Goal: Use online tool/utility: Utilize a website feature to perform a specific function

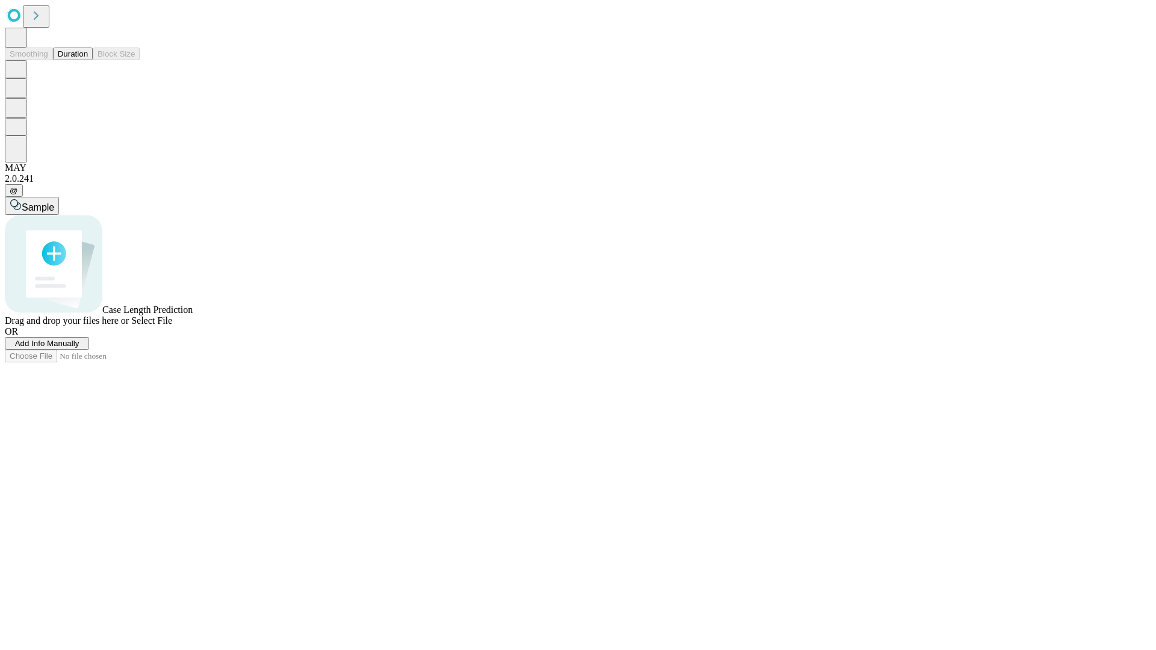
click at [79, 348] on span "Add Info Manually" at bounding box center [47, 343] width 64 height 9
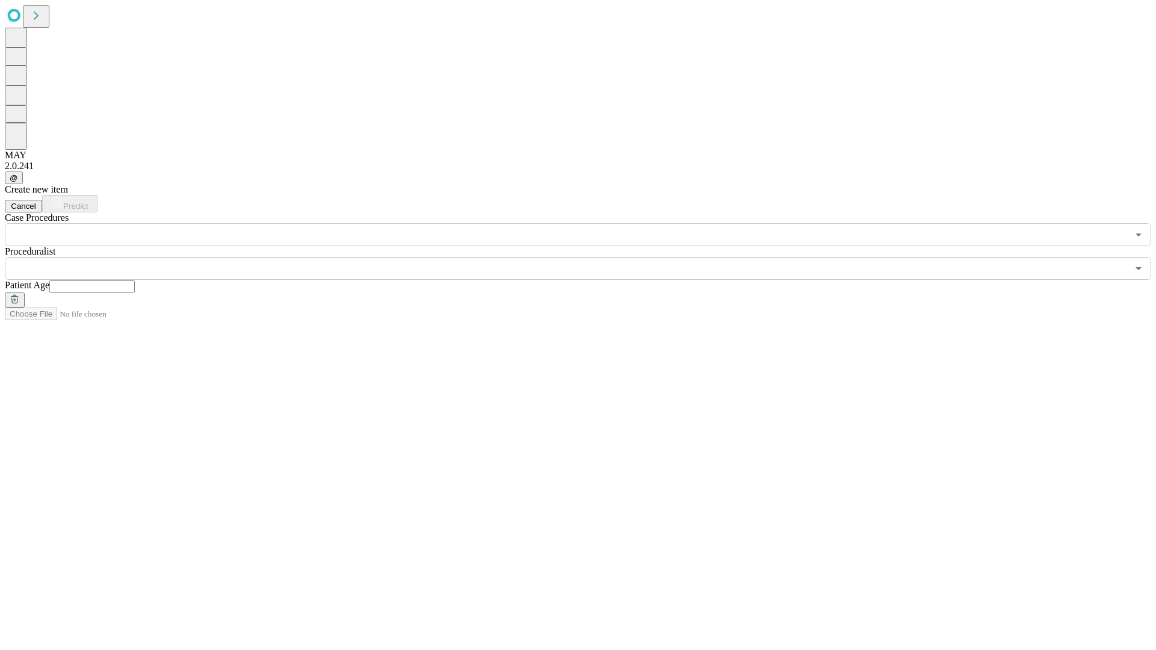
click at [135, 281] on input "text" at bounding box center [92, 287] width 86 height 12
type input "**"
click at [586, 257] on input "text" at bounding box center [566, 268] width 1123 height 23
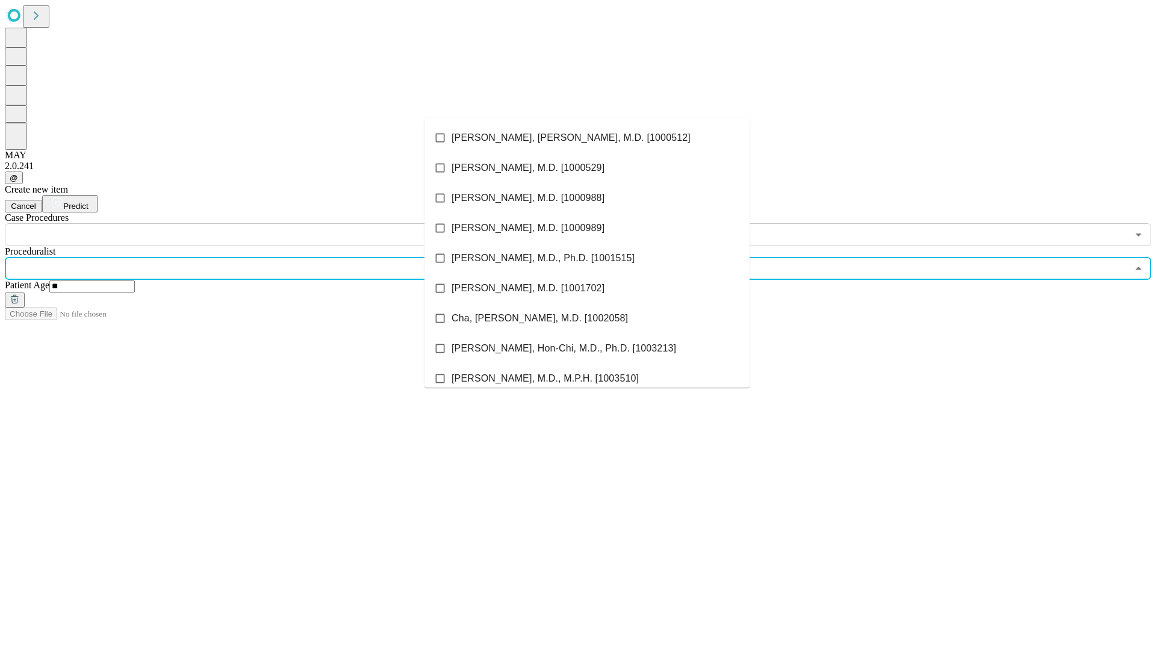
click at [587, 138] on li "[PERSON_NAME], [PERSON_NAME], M.D. [1000512]" at bounding box center [586, 138] width 325 height 30
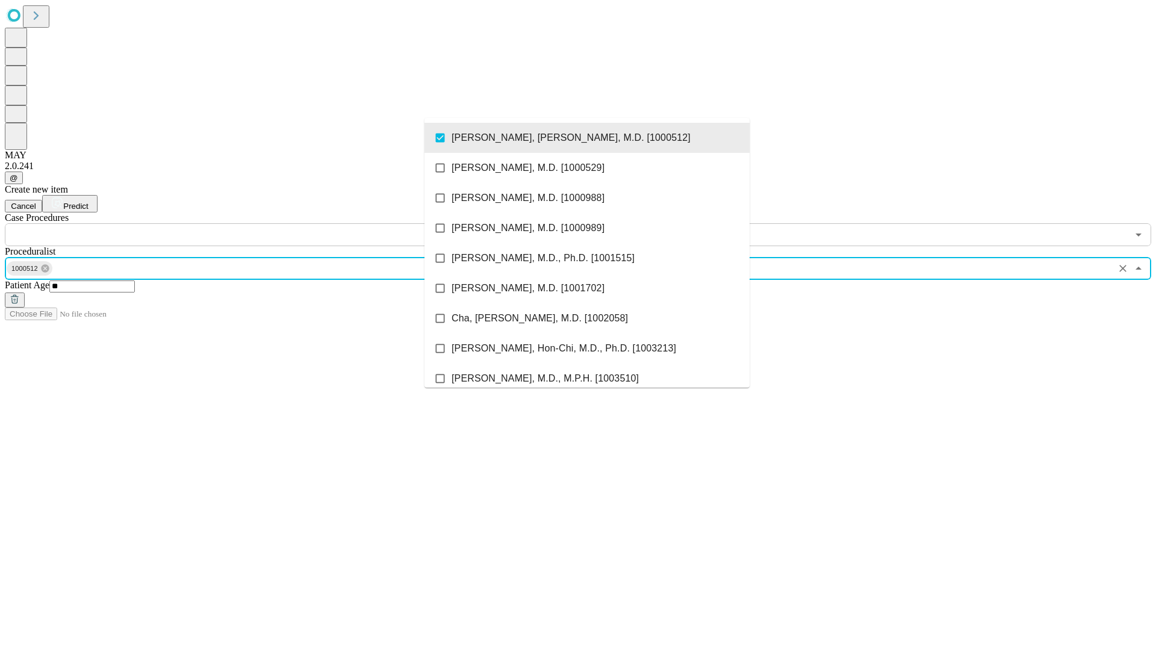
click at [253, 223] on input "text" at bounding box center [566, 234] width 1123 height 23
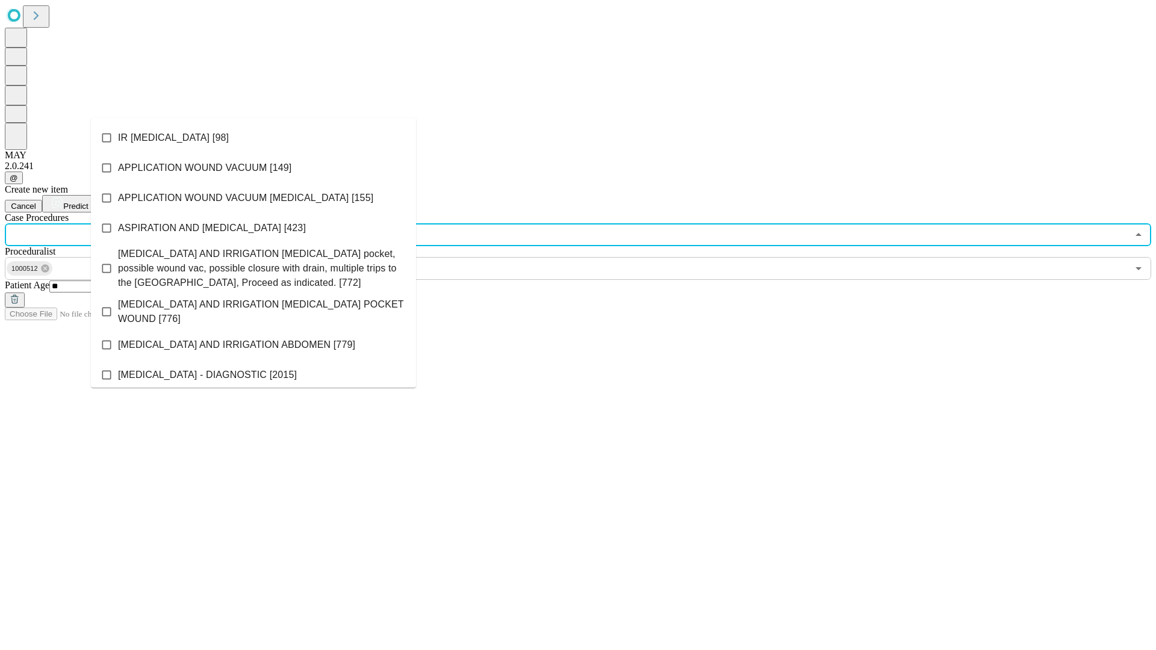
click at [253, 138] on li "IR [MEDICAL_DATA] [98]" at bounding box center [253, 138] width 325 height 30
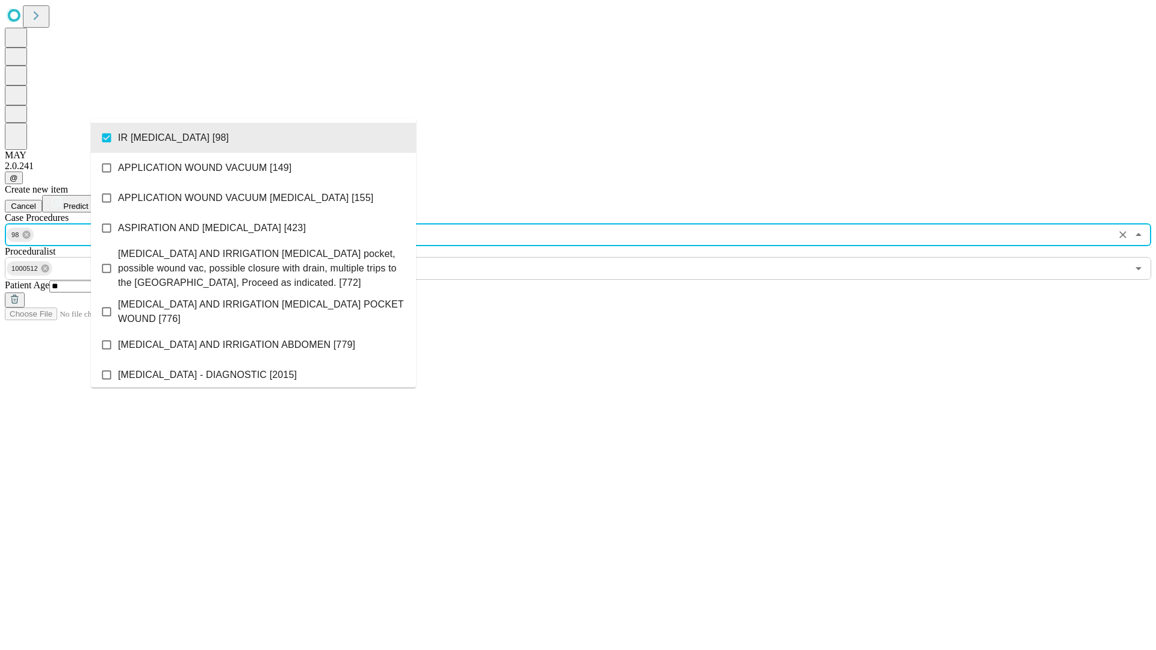
click at [88, 202] on span "Predict" at bounding box center [75, 206] width 25 height 9
